Goal: Task Accomplishment & Management: Manage account settings

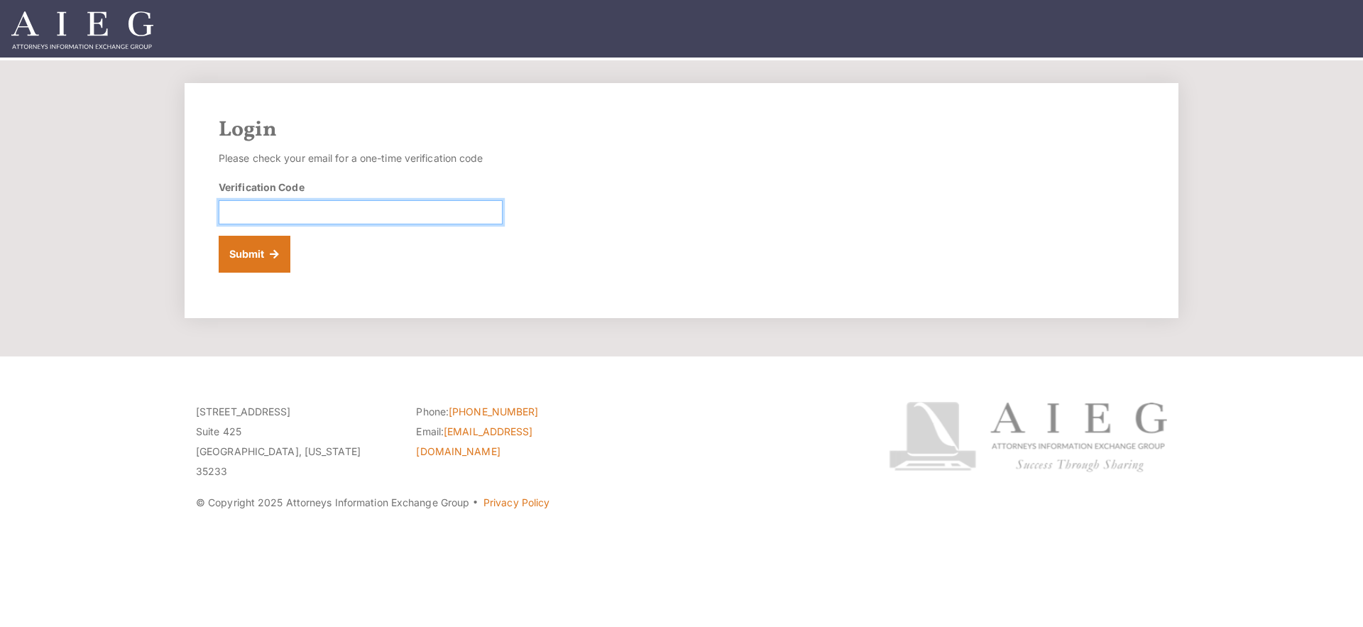
click at [298, 216] on input "Verification Code" at bounding box center [361, 212] width 284 height 24
paste input "352801"
type input "352801"
click at [260, 241] on button "Submit" at bounding box center [255, 254] width 72 height 37
click at [272, 206] on input "Verification Code" at bounding box center [361, 212] width 284 height 24
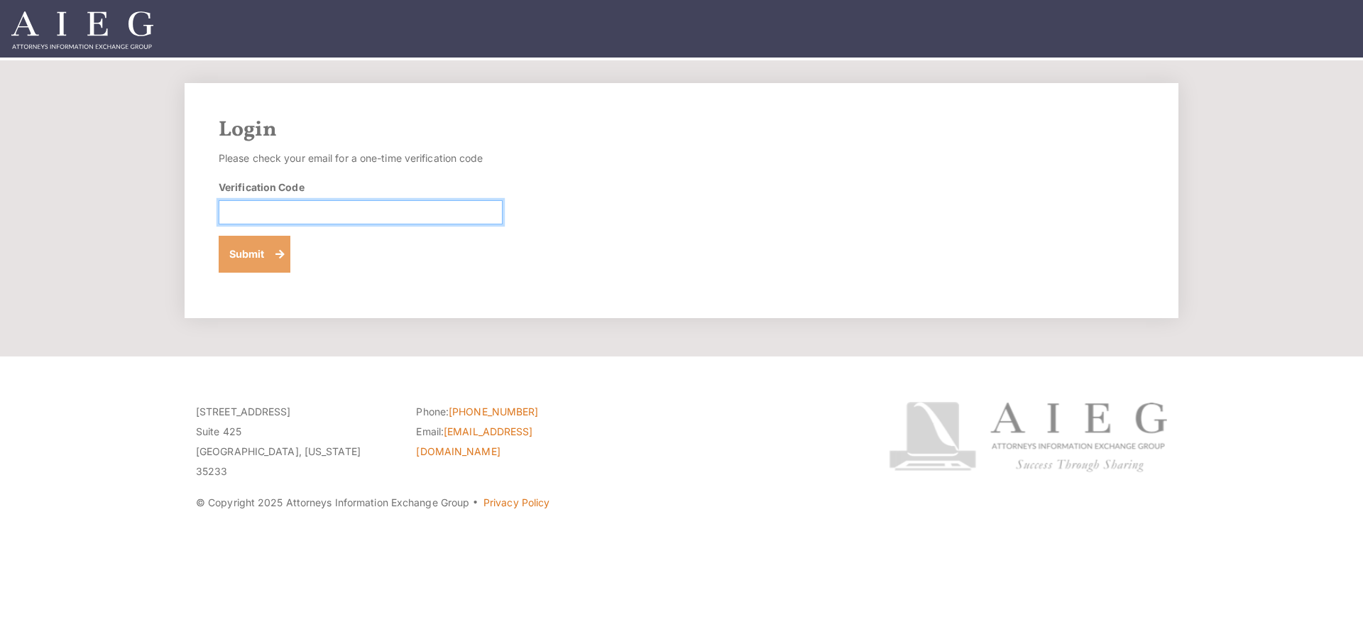
paste input "268868"
type input "268868"
click at [249, 249] on button "Submit" at bounding box center [255, 254] width 72 height 37
